Goal: Task Accomplishment & Management: Manage account settings

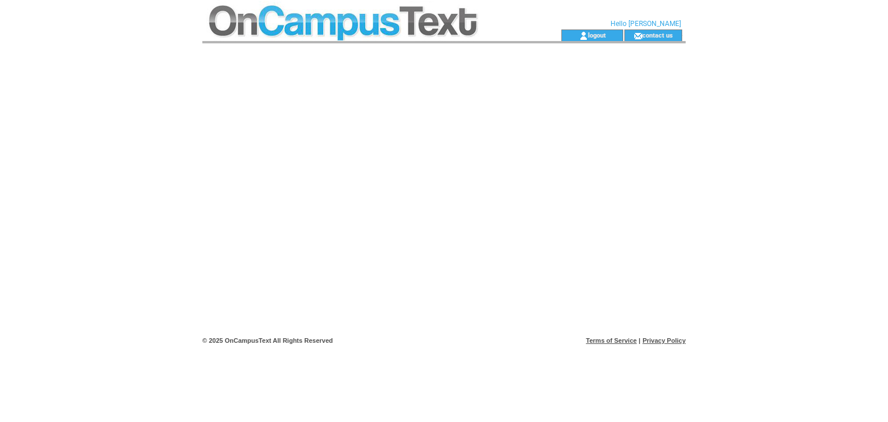
click at [448, 147] on div at bounding box center [443, 187] width 483 height 289
